Goal: Transaction & Acquisition: Obtain resource

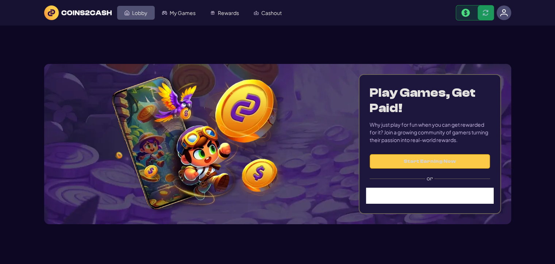
click at [134, 15] on span "Lobby" at bounding box center [139, 12] width 15 height 5
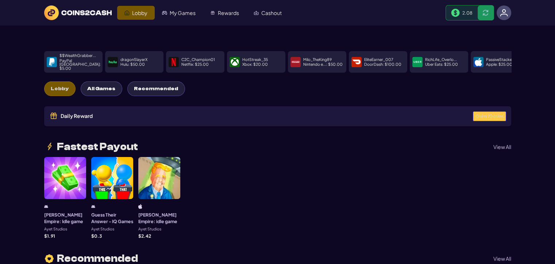
click at [493, 116] on button "Claim 20 coins" at bounding box center [489, 116] width 33 height 10
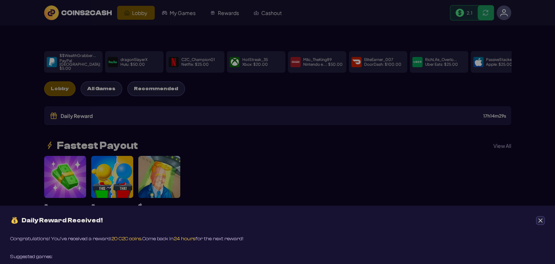
click at [538, 219] on icon "Close" at bounding box center [540, 220] width 5 height 5
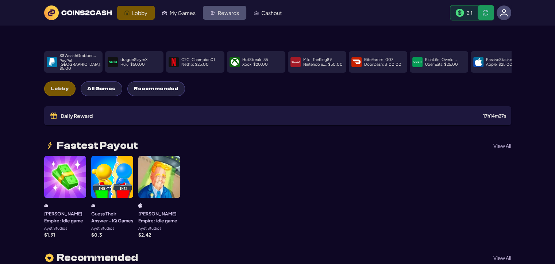
click at [221, 15] on span "Rewards" at bounding box center [228, 12] width 21 height 5
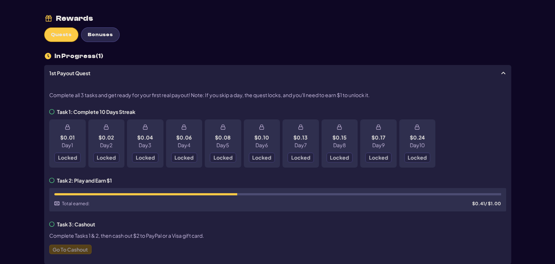
scroll to position [36, 0]
click at [100, 32] on span "Bonuses" at bounding box center [100, 35] width 25 height 6
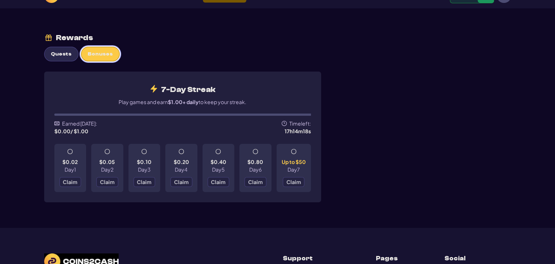
scroll to position [0, 0]
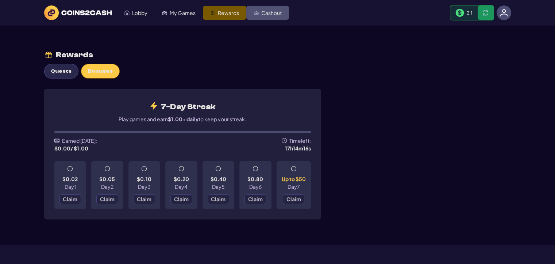
click at [271, 15] on span "Cashout" at bounding box center [271, 12] width 20 height 5
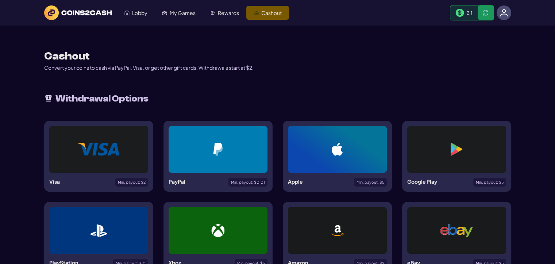
click at [232, 146] on div at bounding box center [218, 149] width 64 height 13
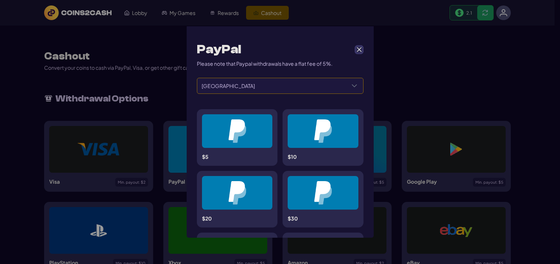
click at [247, 88] on span "United States" at bounding box center [271, 85] width 148 height 15
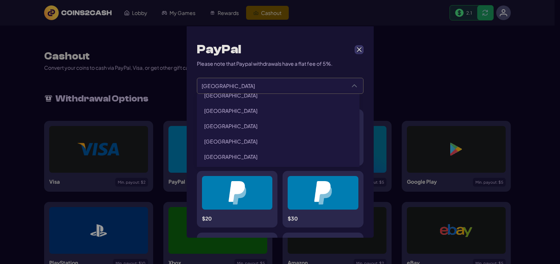
scroll to position [255, 0]
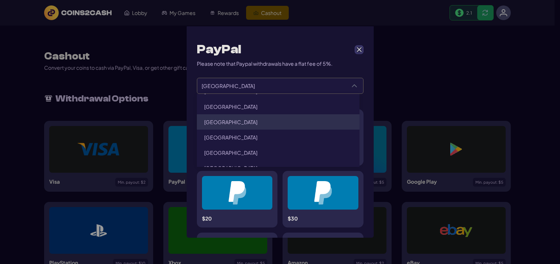
click at [251, 121] on li "Canada" at bounding box center [278, 121] width 163 height 15
type input "******"
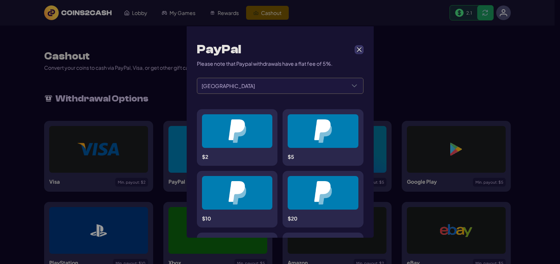
click at [248, 136] on div at bounding box center [238, 130] width 36 height 23
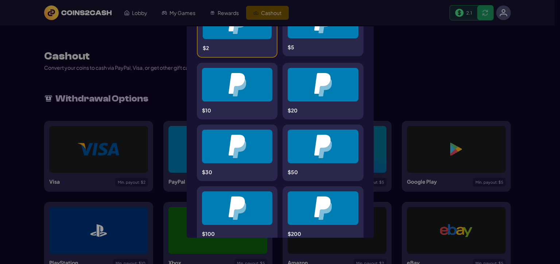
scroll to position [217, 0]
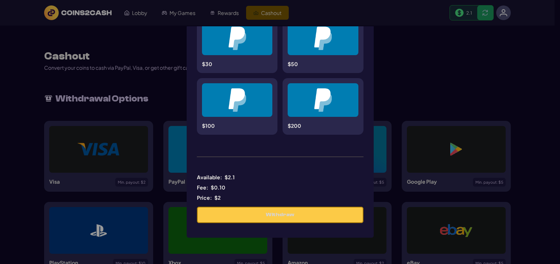
click at [415, 38] on div "PayPal Please note that Paypal withdrawals have a flat fee of 5%. ****** ******…" at bounding box center [280, 132] width 560 height 264
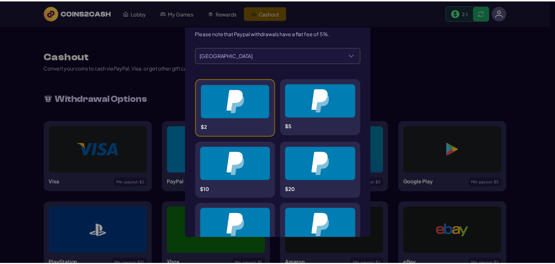
scroll to position [0, 0]
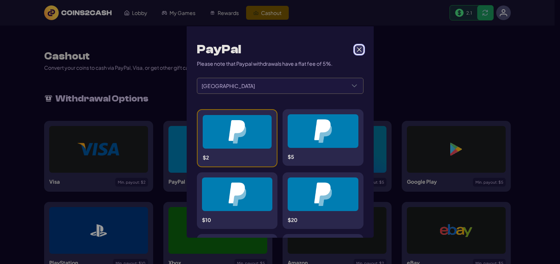
click at [356, 51] on span "Cancel" at bounding box center [359, 49] width 7 height 7
